Goal: Information Seeking & Learning: Learn about a topic

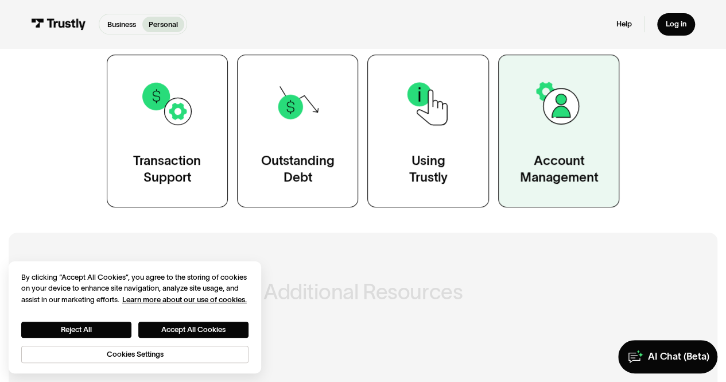
scroll to position [230, 0]
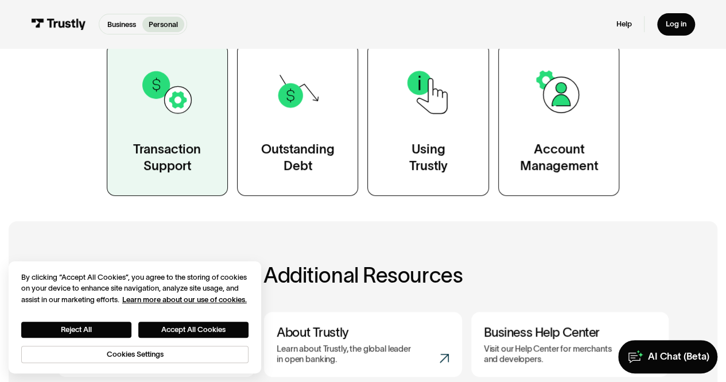
click at [207, 150] on link "Transaction Support" at bounding box center [167, 119] width 121 height 153
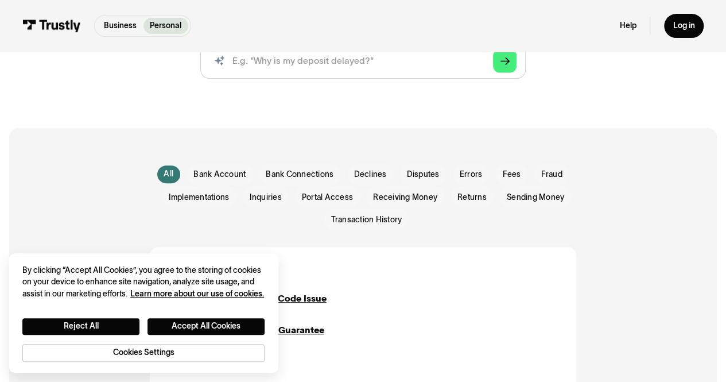
scroll to position [230, 0]
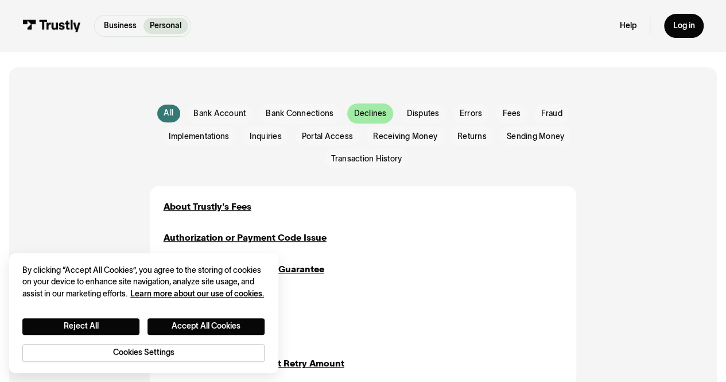
click at [373, 118] on span "Declines" at bounding box center [370, 113] width 33 height 11
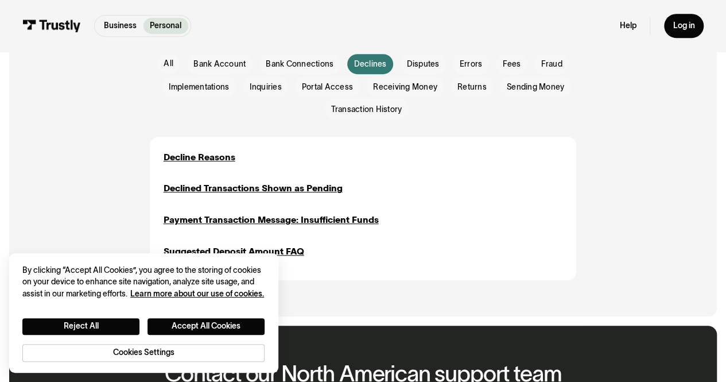
scroll to position [344, 0]
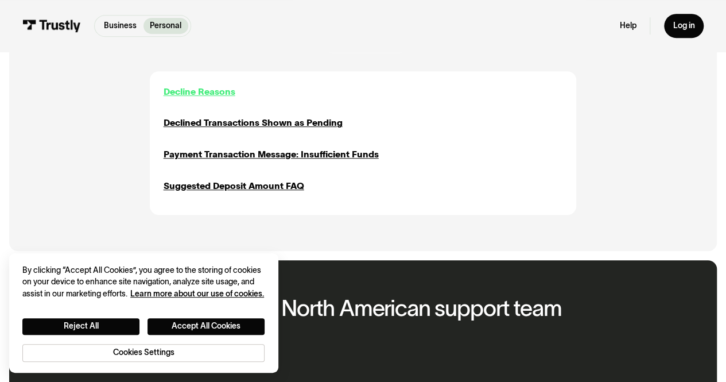
click at [208, 90] on div "Decline Reasons" at bounding box center [200, 91] width 72 height 13
